Goal: Task Accomplishment & Management: Complete application form

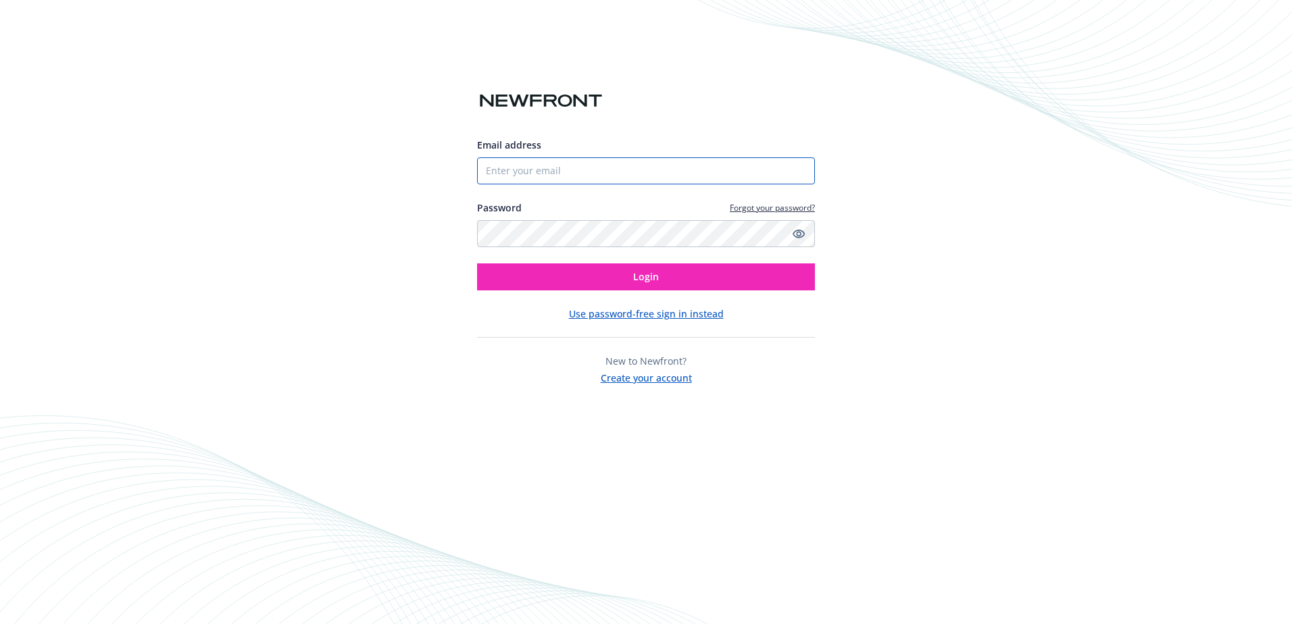
click at [570, 170] on input "Email address" at bounding box center [646, 170] width 338 height 27
type input "[EMAIL_ADDRESS][DOMAIN_NAME]"
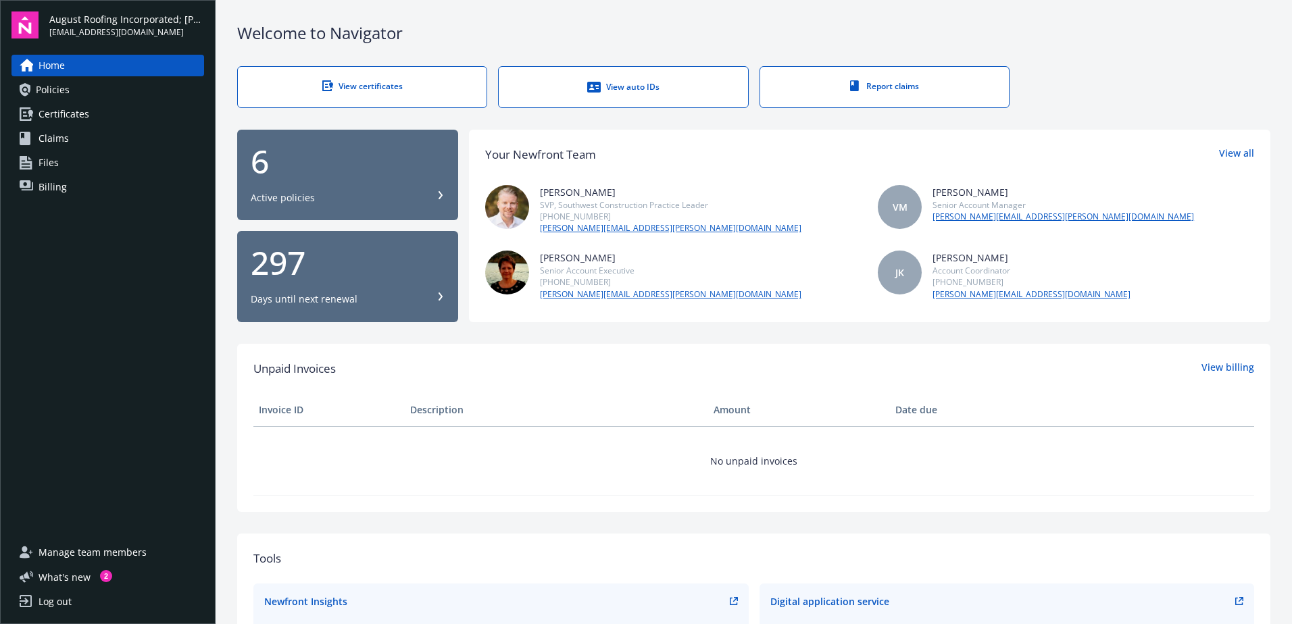
click at [82, 119] on span "Certificates" at bounding box center [64, 114] width 51 height 22
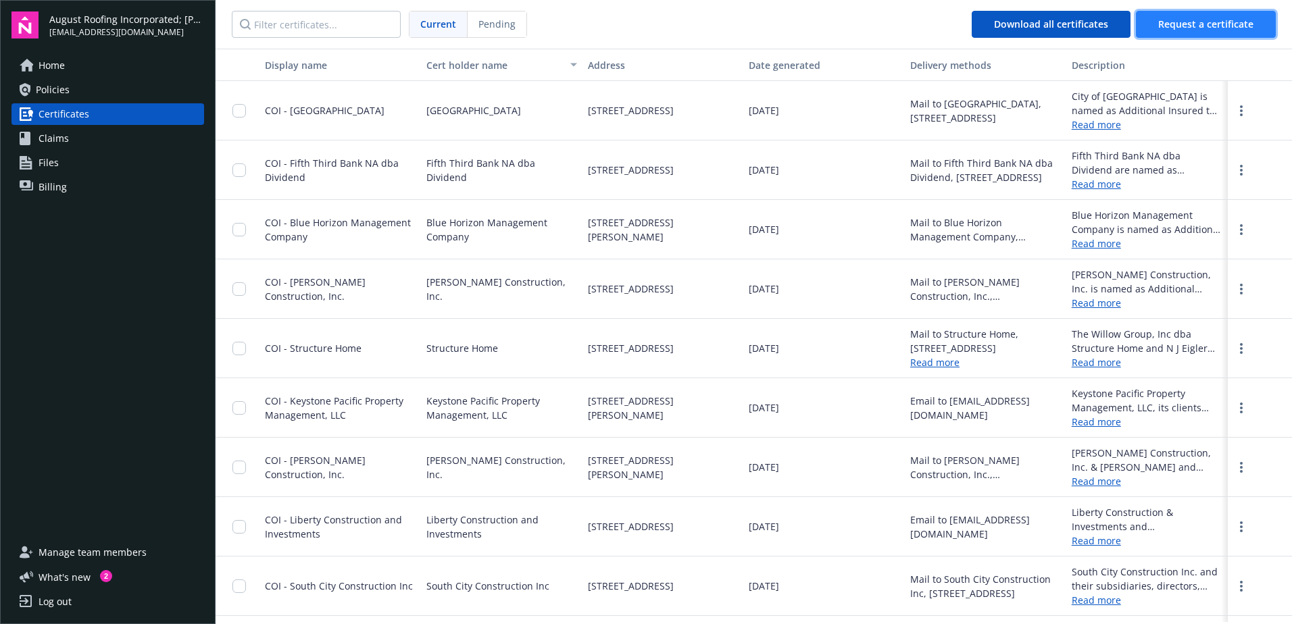
click at [1195, 32] on button "Request a certificate" at bounding box center [1206, 24] width 140 height 27
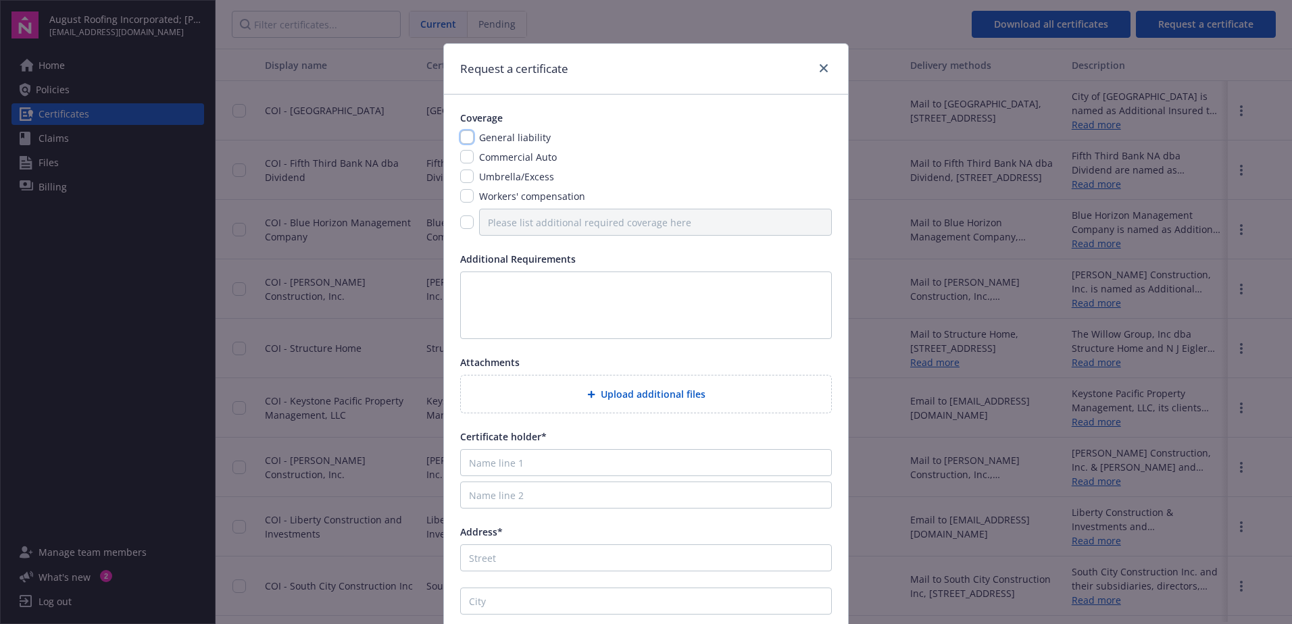
click at [462, 135] on input "checkbox" at bounding box center [467, 137] width 14 height 14
checkbox input "true"
click at [463, 175] on input "checkbox" at bounding box center [467, 177] width 14 height 14
checkbox input "true"
click at [460, 220] on input "checkbox" at bounding box center [467, 223] width 14 height 14
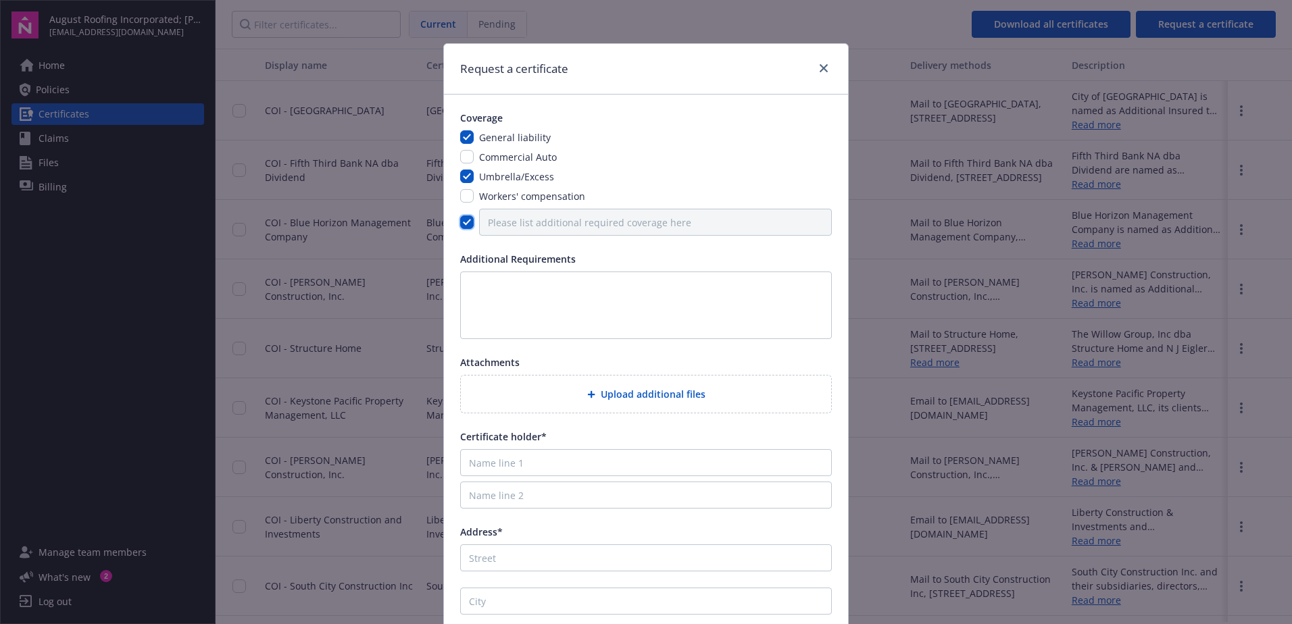
checkbox input "true"
click at [485, 217] on input "Please list additional required coverage here" at bounding box center [655, 222] width 353 height 27
type input "Liberty Construction and Investments and [PERSON_NAME] and [PERSON_NAME]"
click at [530, 468] on input "Name line 1" at bounding box center [646, 462] width 372 height 27
type input "Liberty Construction and Investments"
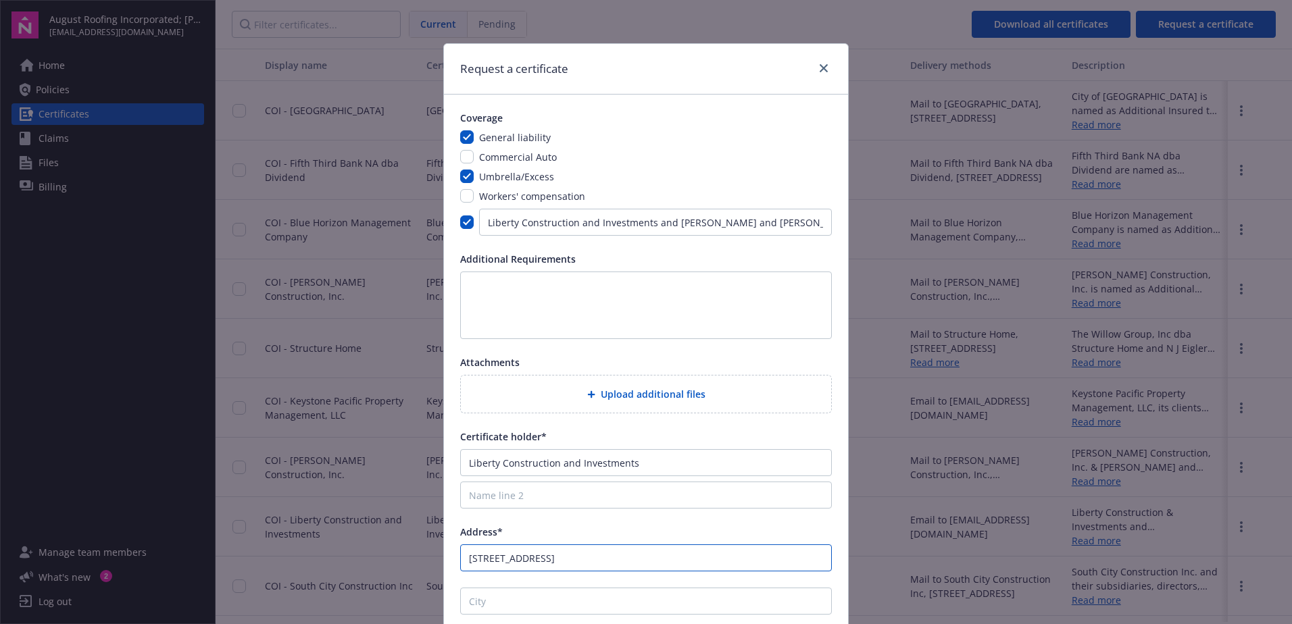
type input "[STREET_ADDRESS]"
type input "[GEOGRAPHIC_DATA]"
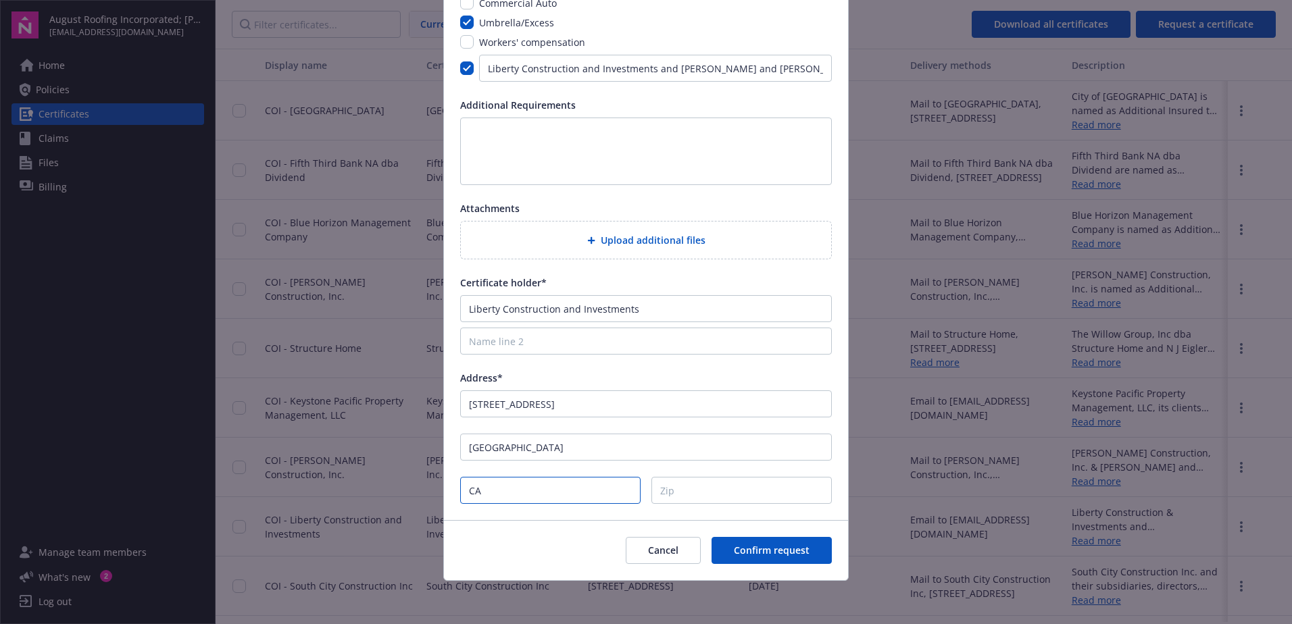
type input "CA"
type input "91362"
click at [770, 549] on span "Confirm request" at bounding box center [772, 550] width 76 height 13
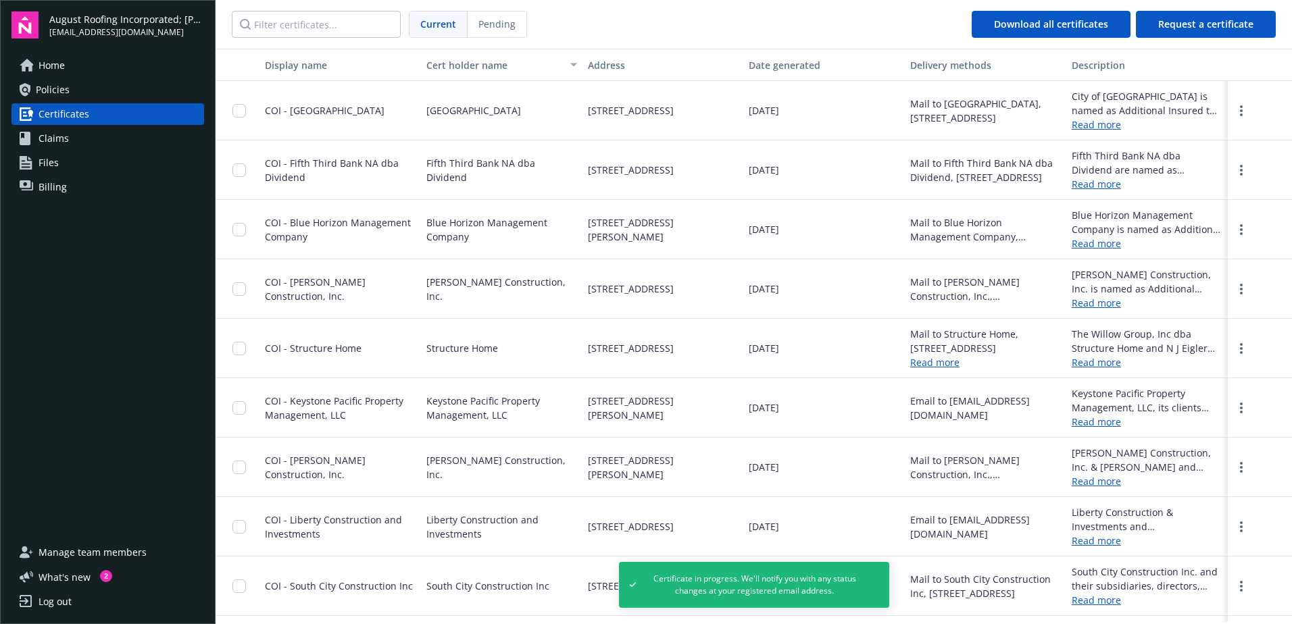
click at [48, 600] on div "Log out" at bounding box center [55, 602] width 33 height 22
